Goal: Task Accomplishment & Management: Manage account settings

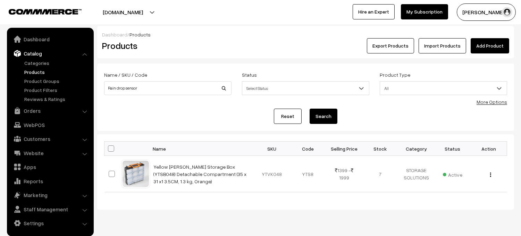
type input "Rain drop sensor"
click at [309, 109] on button "Search" at bounding box center [323, 116] width 28 height 15
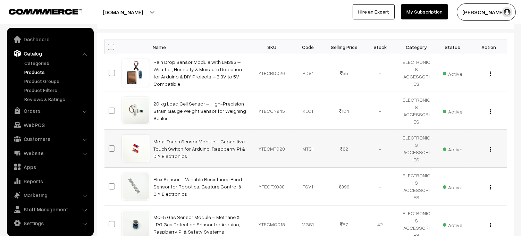
scroll to position [102, 0]
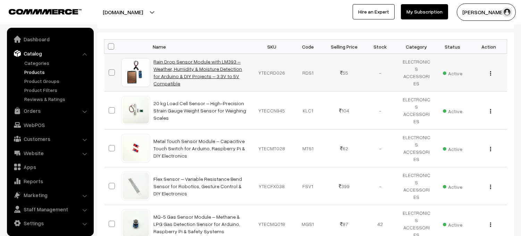
click at [208, 69] on link "Rain Drop Sensor Module with LM393 – Weather, Humidity & Moisture Detection for…" at bounding box center [198, 73] width 88 height 28
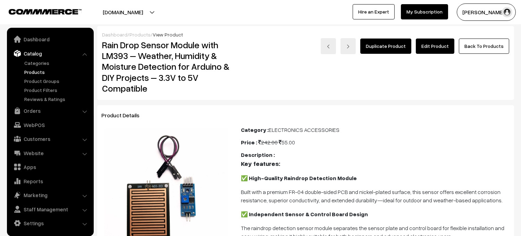
click at [433, 46] on link "Edit Product" at bounding box center [435, 46] width 39 height 15
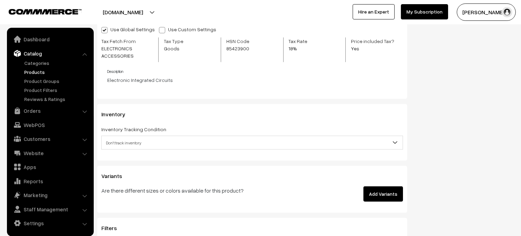
scroll to position [707, 0]
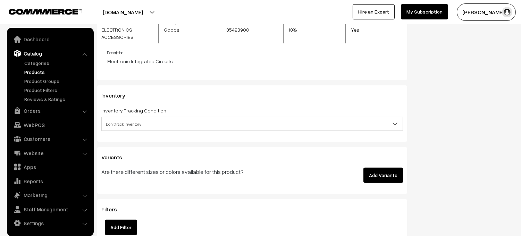
click at [176, 128] on span "Don't track inventory" at bounding box center [252, 124] width 301 height 12
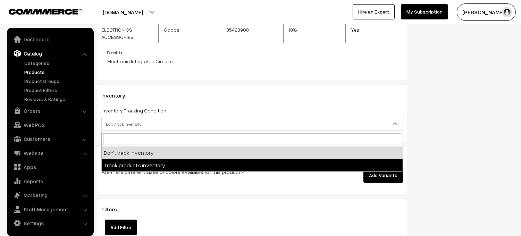
select select "2"
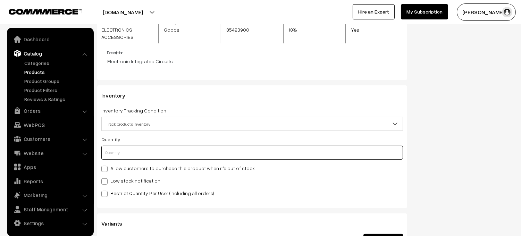
click at [144, 151] on input "text" at bounding box center [251, 153] width 301 height 14
type input "5"
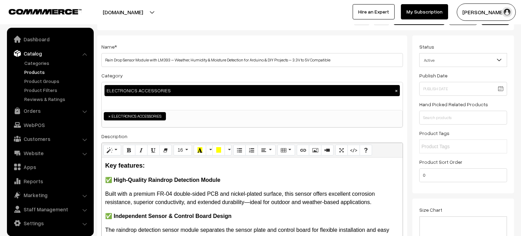
scroll to position [0, 0]
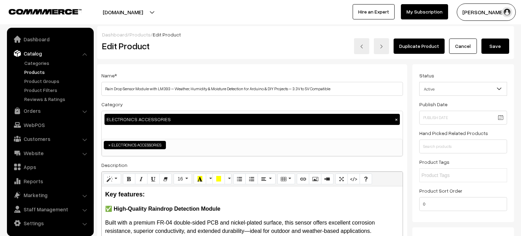
type input "5"
click at [499, 46] on button "Save" at bounding box center [495, 46] width 28 height 15
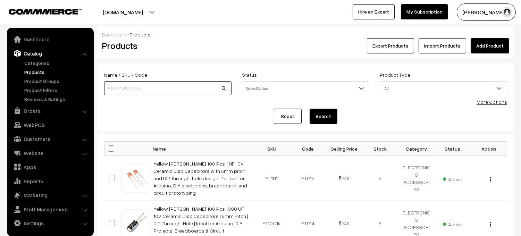
click at [191, 91] on input at bounding box center [167, 88] width 127 height 14
type input "RH2707"
click at [309, 109] on button "Search" at bounding box center [323, 116] width 28 height 15
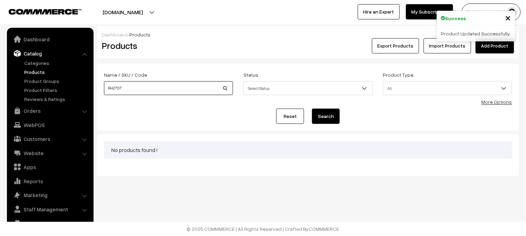
drag, startPoint x: 154, startPoint y: 83, endPoint x: 153, endPoint y: 91, distance: 7.7
click at [154, 86] on input "RH2707" at bounding box center [168, 88] width 129 height 14
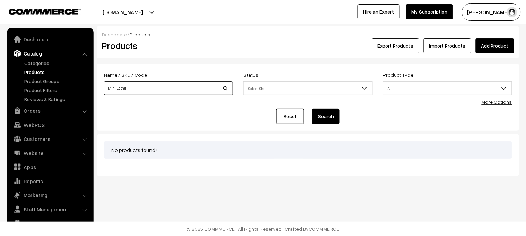
type input "Mini Lathe"
click at [312, 109] on button "Search" at bounding box center [326, 116] width 28 height 15
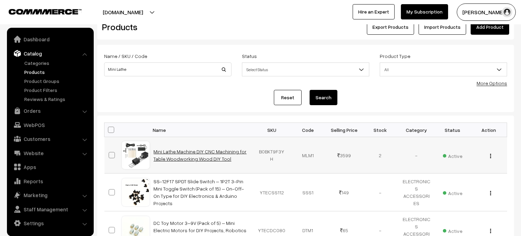
scroll to position [24, 0]
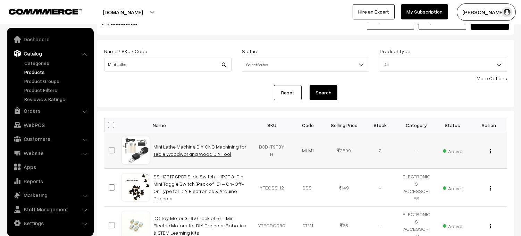
click at [183, 154] on link "Mini Lathe Machine DIY CNC Machining for Table Woodworking Wood DIY Tool" at bounding box center [200, 150] width 93 height 13
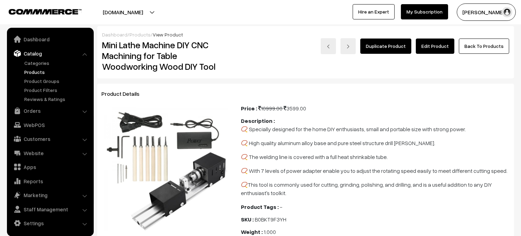
click at [436, 48] on link "Edit Product" at bounding box center [435, 46] width 39 height 15
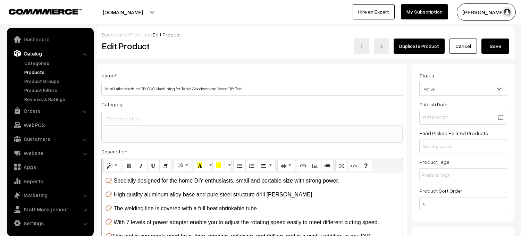
select select
click at [500, 51] on button "Save" at bounding box center [495, 46] width 28 height 15
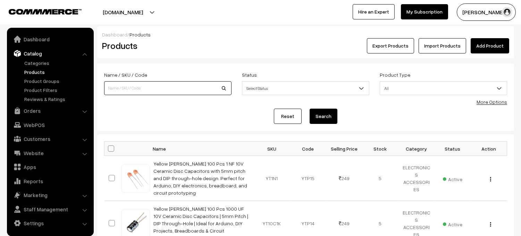
click at [161, 89] on input at bounding box center [167, 88] width 127 height 14
type input "cutting 7"
